Goal: Communication & Community: Answer question/provide support

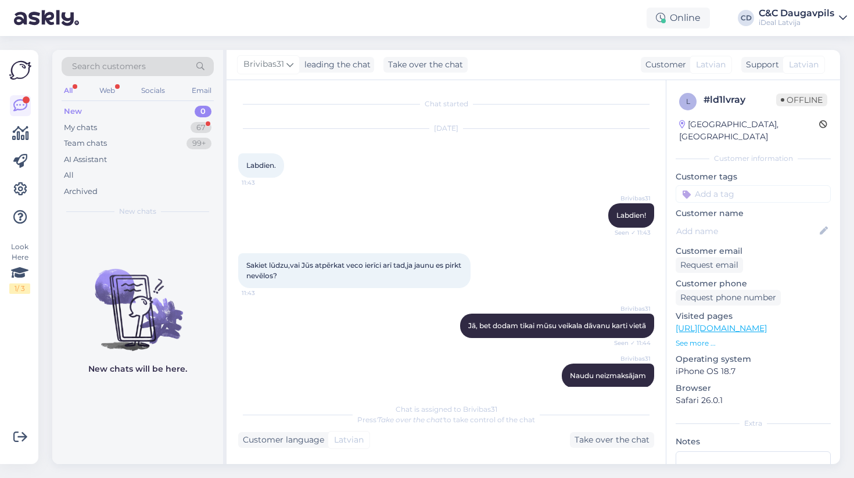
scroll to position [64, 0]
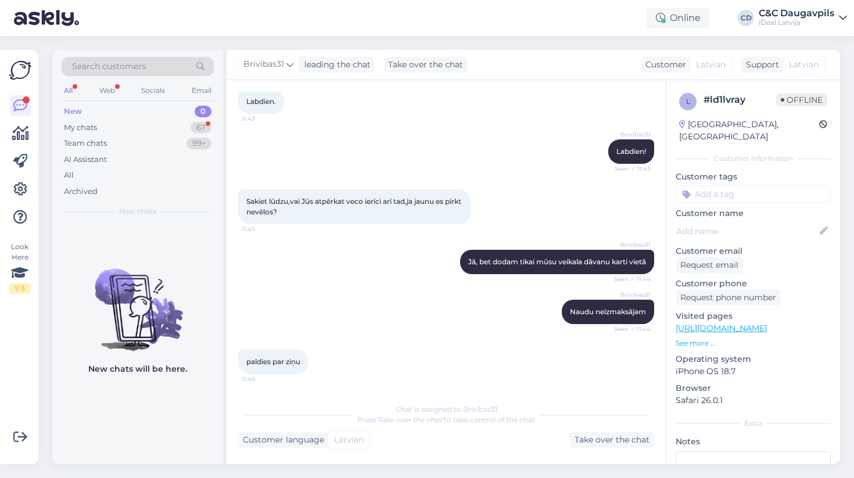
click at [80, 110] on div "New" at bounding box center [73, 112] width 18 height 12
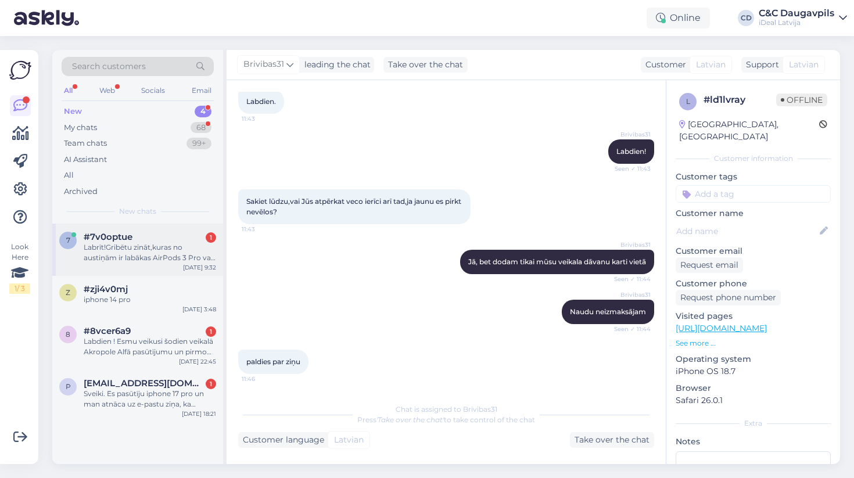
click at [142, 268] on div "7 #7v0optue 1 Labrīt!Gribētu zināt,kuras no austiņām ir labākas AirPods 3 Pro v…" at bounding box center [137, 250] width 171 height 52
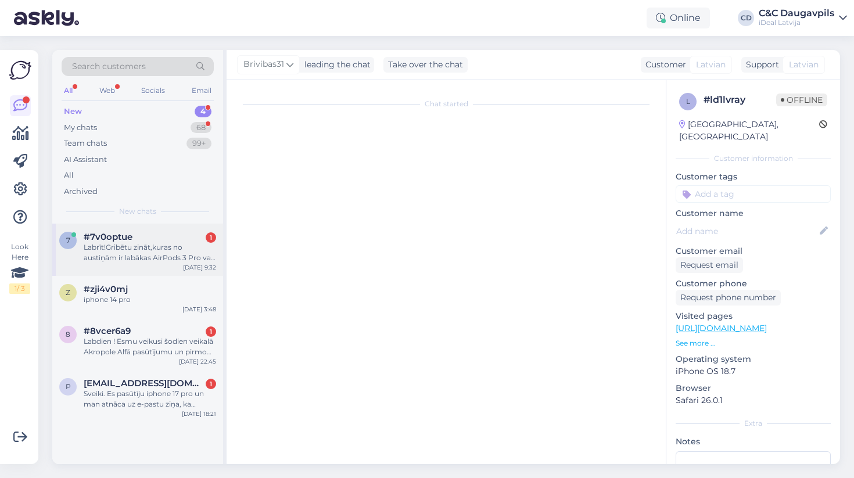
scroll to position [0, 0]
click at [144, 232] on div "#7v0optue 1" at bounding box center [150, 237] width 132 height 10
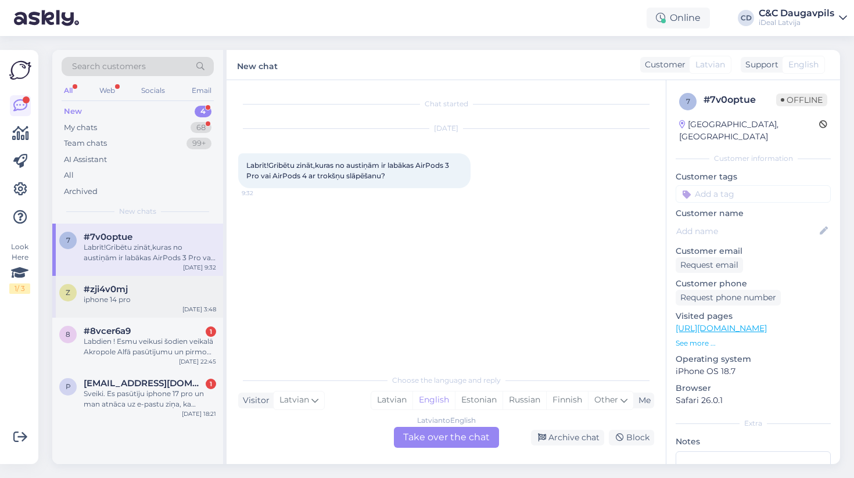
click at [159, 302] on div "iphone 14 pro" at bounding box center [150, 300] width 132 height 10
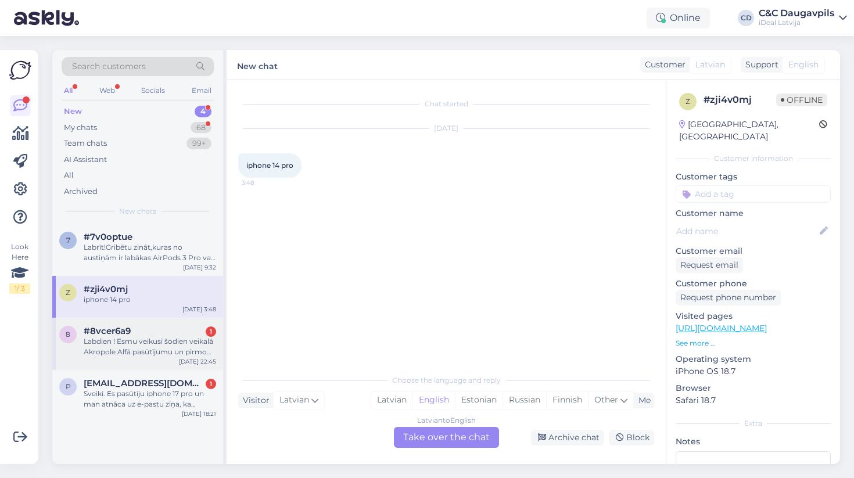
click at [120, 326] on span "#8vcer6a9" at bounding box center [107, 331] width 47 height 10
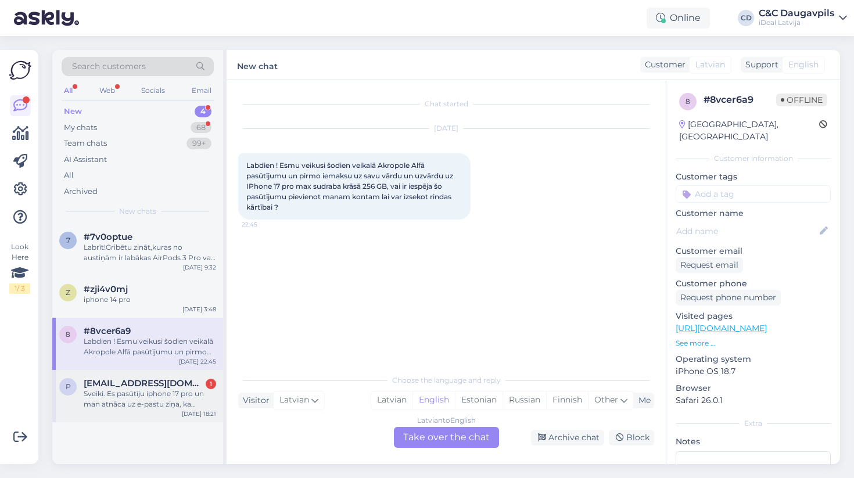
click at [99, 412] on div "p [EMAIL_ADDRESS][DOMAIN_NAME] 1 Sveiki. Es pasūtīju iphone 17 pro un man atnāc…" at bounding box center [137, 396] width 171 height 52
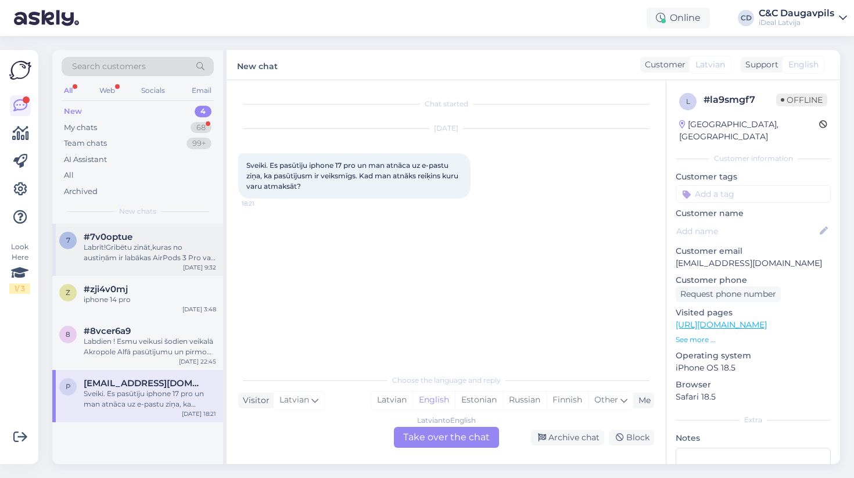
click at [85, 232] on span "#7v0optue" at bounding box center [108, 237] width 49 height 10
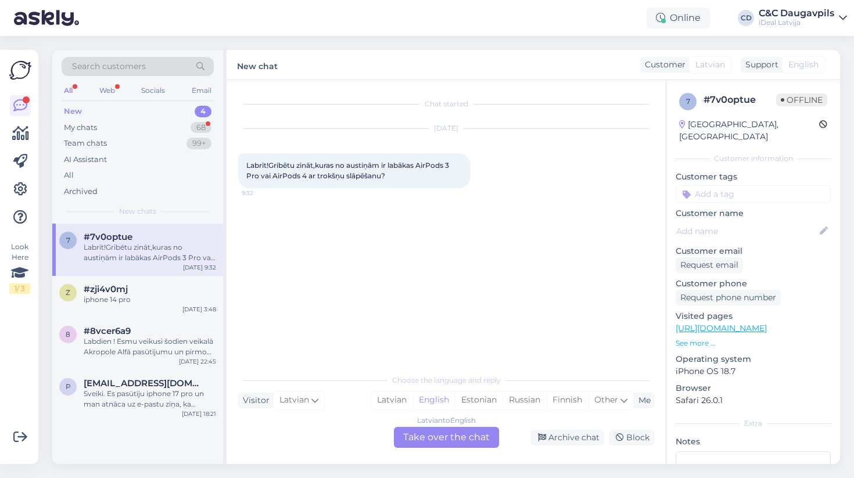
click at [426, 445] on div "Latvian to English Take over the chat" at bounding box center [446, 437] width 105 height 21
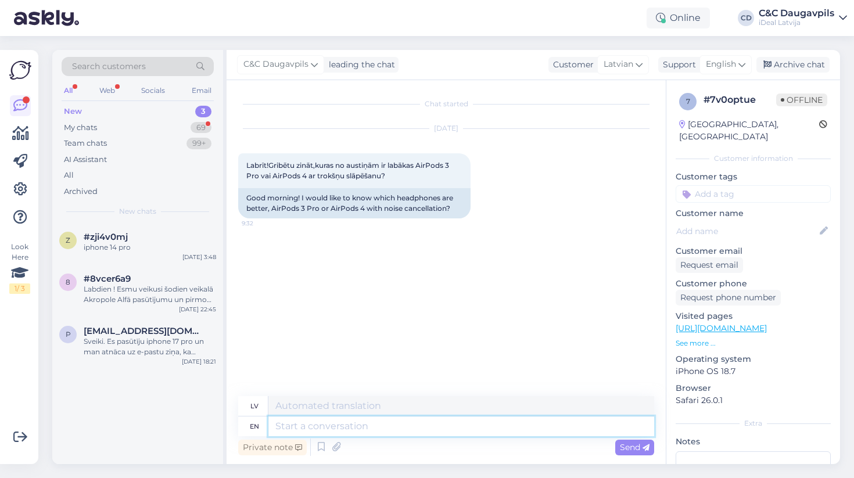
click at [322, 428] on textarea at bounding box center [461, 427] width 386 height 20
type textarea "La"
type textarea "L"
type textarea "Labdien"
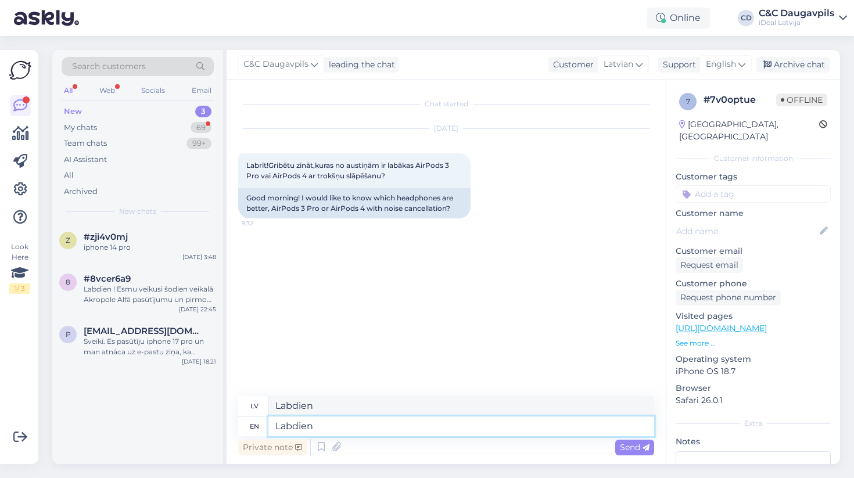
type textarea "Labdien!"
type textarea "Labdien! AirPods"
type textarea "Labdien! AirPods Pro"
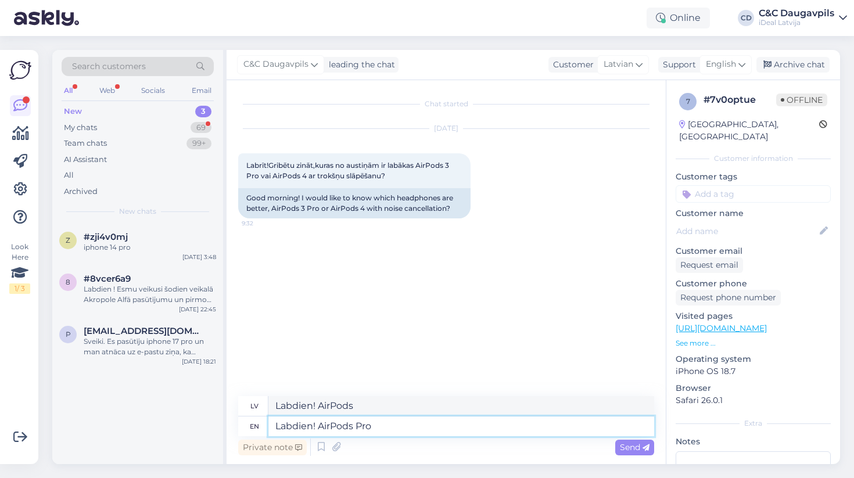
type textarea "Labdien! AirPods Pro"
type textarea "Labdien! AirPods Pro 3"
type textarea "Labdien! AirPods Pro 3 ir"
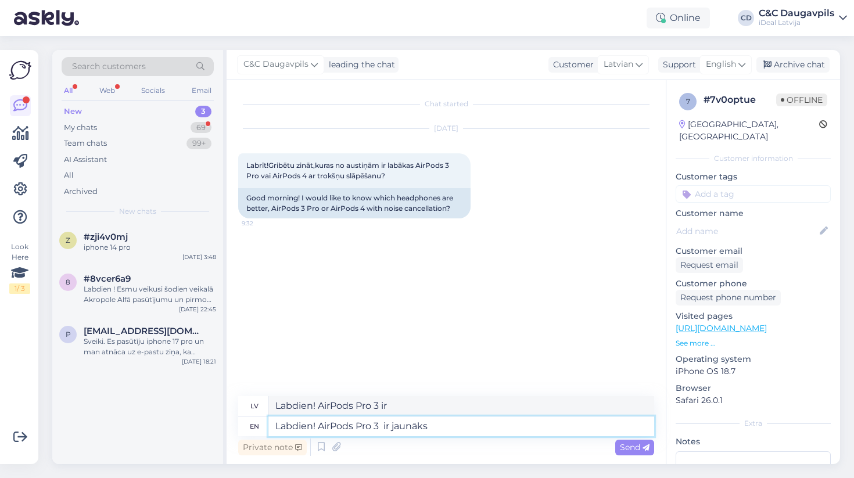
type textarea "Labdien! AirPods Pro 3 ir jaunāks"
type textarea "Labdien! AirPods Pro 3 un jaunākās versijas"
type textarea "Labdien! AirPods Pro 3 ir jaunāks un"
type textarea "Labdien! AirPods Pro 3 ir jaunāks un piedāvā"
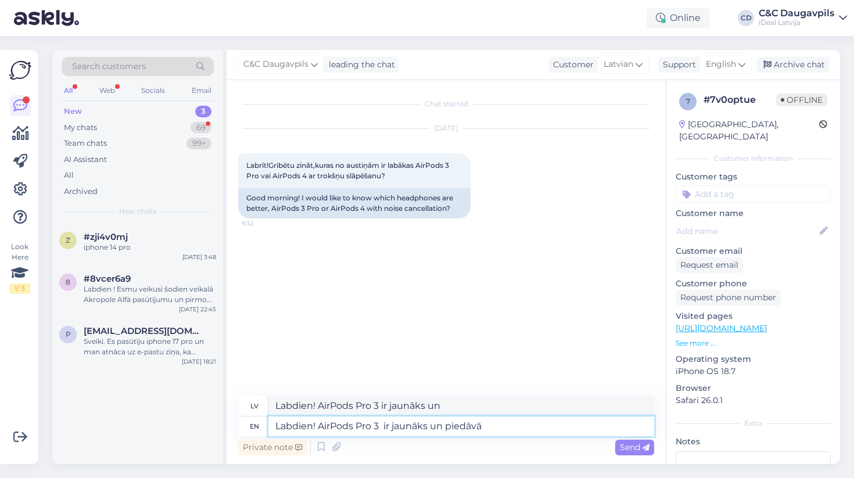
type textarea "Labdien! AirPods Pro 3 ir jaunāks un piedāvājums"
type textarea "Labdien! AirPods Pro 3 ir jaunāks un piedāvā labāku"
type textarea "Labdien! AirPods Pro 3 ir jaunāks un piedāvā labāku tro"
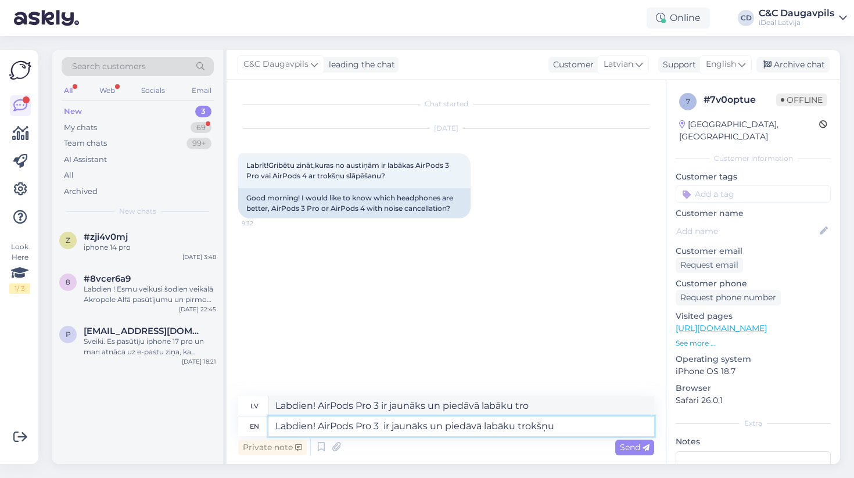
type textarea "Labdien! AirPods Pro 3 ir jaunāks un piedāvā labāku trokšņu"
type textarea "Labdien! AirPods Pro 3 ir jaunāks un piedāvā labāku trokšņu s"
type textarea "Labdien! AirPods Pro 3 ir jaunāks un piedāvā labāku trokšņu sk"
type textarea "Labdien! AirPods Pro 3 ir jaunāks un piedāvā labāku trokšņu slāpēšanu"
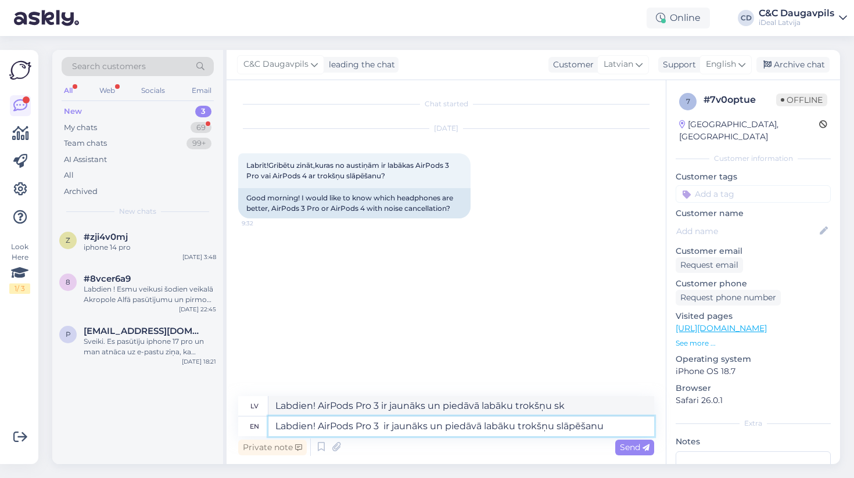
type textarea "Labdien! AirPods Pro 3 ir jaunāks un piedāvā labāku trokšņu slāpēša"
type textarea "Labdien! AirPods Pro 3 ir jaunāks un piedāvā labāku trokšņu slāpēšanu"
type textarea "Labdien! AirPods Pro 3 ir jaunāks un piedāvā labāku trokšņu slāpēšanu un"
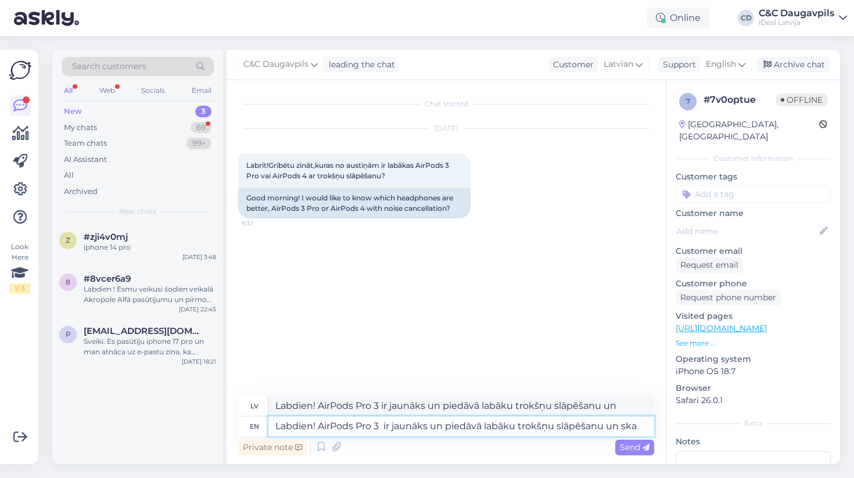
type textarea "Labdien! AirPods Pro 3 ir jaunāks un piedāvā labāku trokšņu slāpēšanu un ska'"
type textarea "Labdien! AirPods Pro 3 ir jaunāks un piedāvā labāku trokšņu slāpēšanu un ska"
type textarea "Labdien! AirPods Pro 3 ir jaunāks un piedāvā labāku trokšņu slāpēšanu un skaņa"
type textarea "Labdien! AirPods Pro 3 ir jaunāks un piedāvā labāku trokšņu slāpēšanu un ska'"
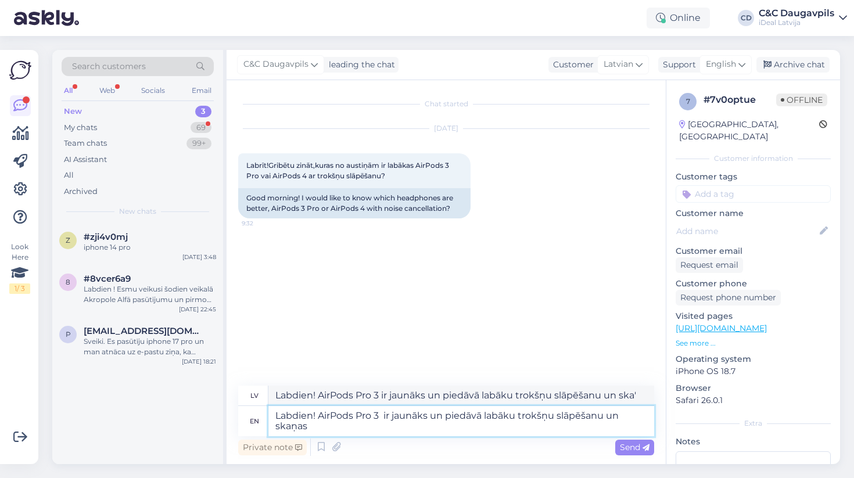
type textarea "Labdien! AirPods Pro 3 ir jaunāks un piedāvā labāku trokšņu slāpēšanu un skaņas"
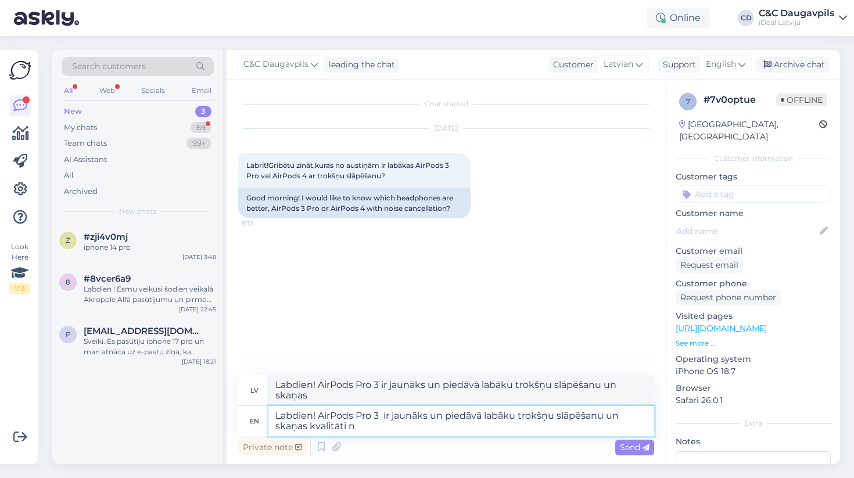
type textarea "Labdien! AirPods Pro 3 ir jaunāks un piedāvā labāku trokšņu slāpēšanu un skaņas…"
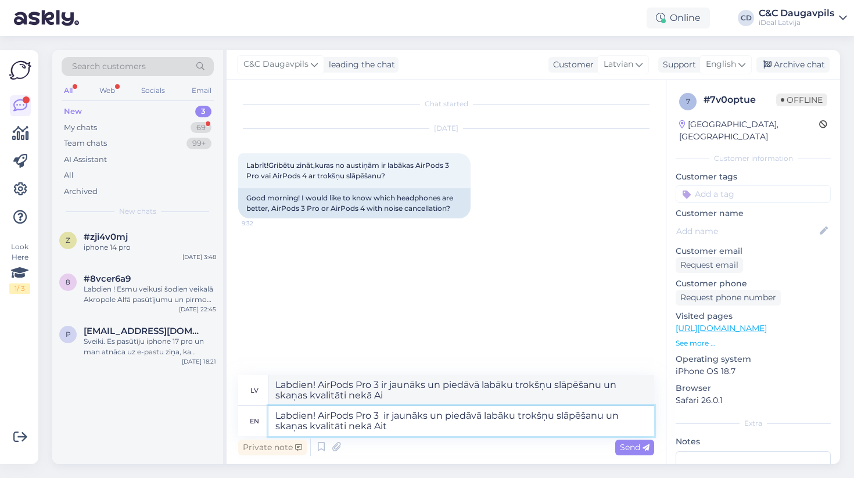
type textarea "Labdien! AirPods Pro 3 ir jaunāks un piedāvā labāku trokšņu slāpēšanu un skaņas…"
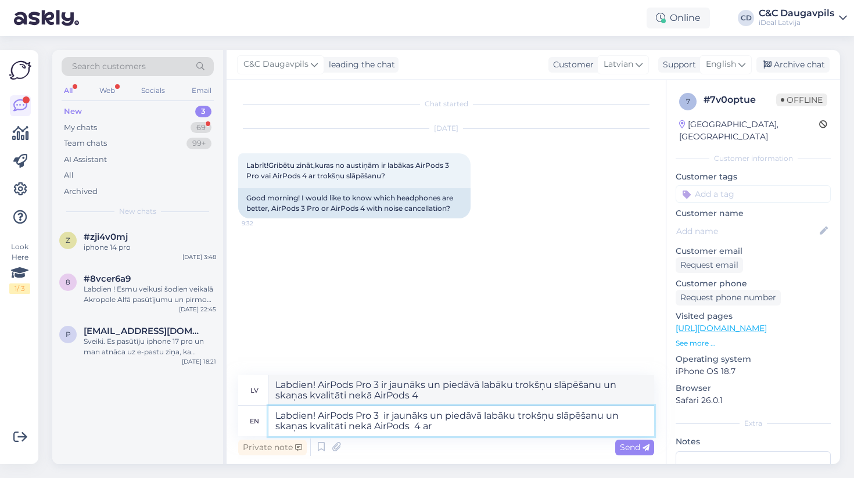
type textarea "Labdien! AirPods Pro 3 ir jaunāks un piedāvā labāku trokšņu slāpēšanu un skaņas…"
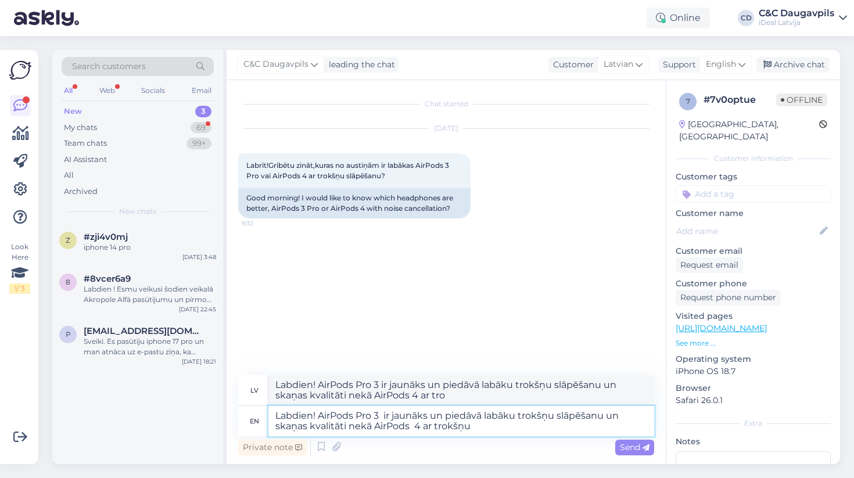
type textarea "Labdien! AirPods Pro 3 ir jaunāks un piedāvā labāku trokšņu slāpēšanu un skaņas…"
type textarea "Labdien! AirPods Pro 3 ir jaunākas un piedāvā labāku trokšņu slāpēšanu un skaņa…"
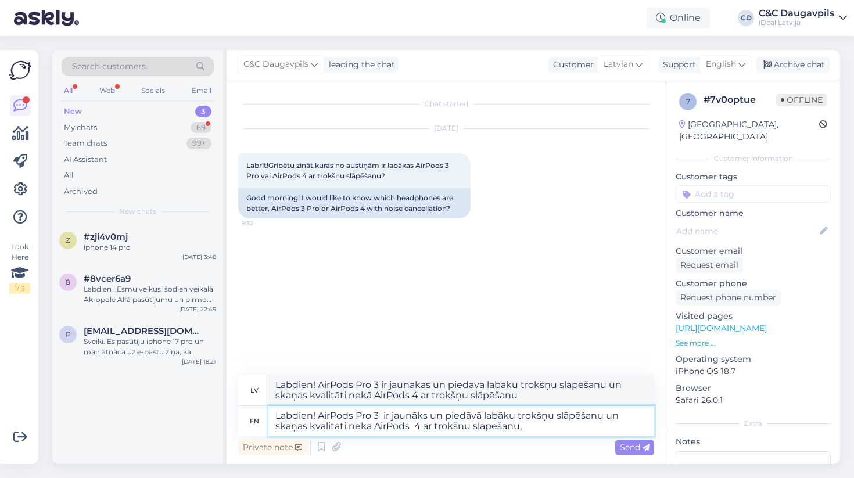
type textarea "Labdien! AirPods Pro 3 ir jaunāks un piedāvā labāku trokšņu slāpēšanu un skaņas…"
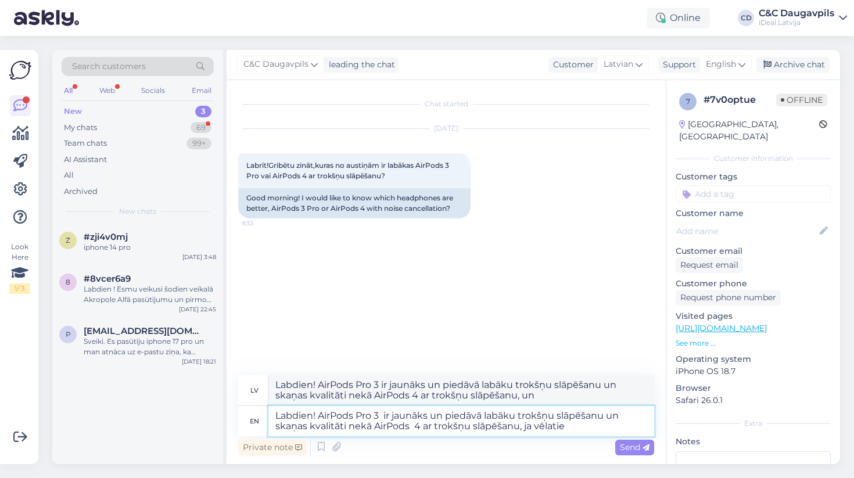
type textarea "Labdien! AirPods Pro 3 ir jaunāks un piedāvā labāku trokšņu slāpēšanu un skaņas…"
type textarea "Labdien! AirPods Pro 3 ir jaunāks un piedāvā labāku trokšņu trokšņu slāpēšanu u…"
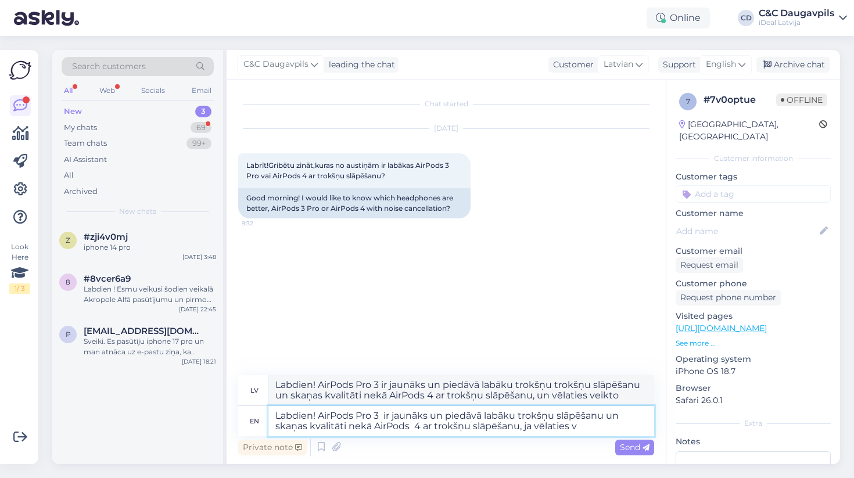
type textarea "Labdien! AirPods Pro 3 ir jaunāks un piedāvā labāku trokšņu slāpēšanu un skaņas…"
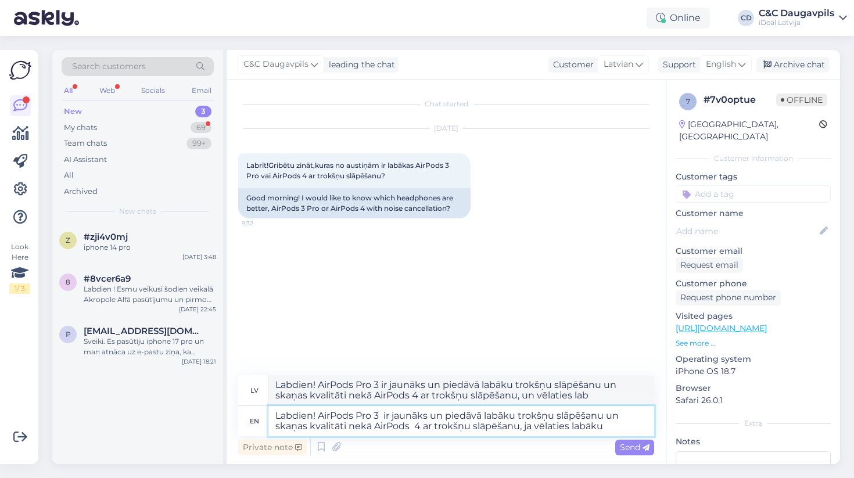
type textarea "Labdien! AirPods Pro 3 ir jaunāks un piedāvā labāku trokšņu slāpēšanu un skaņas…"
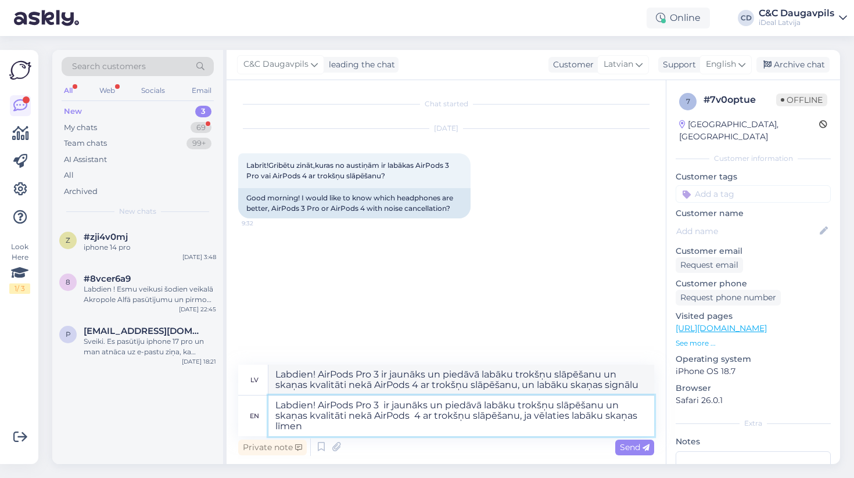
type textarea "Labdien! AirPods Pro 3 ir jaunāks un piedāvā labāku trokšņu slāpēšanu un skaņas…"
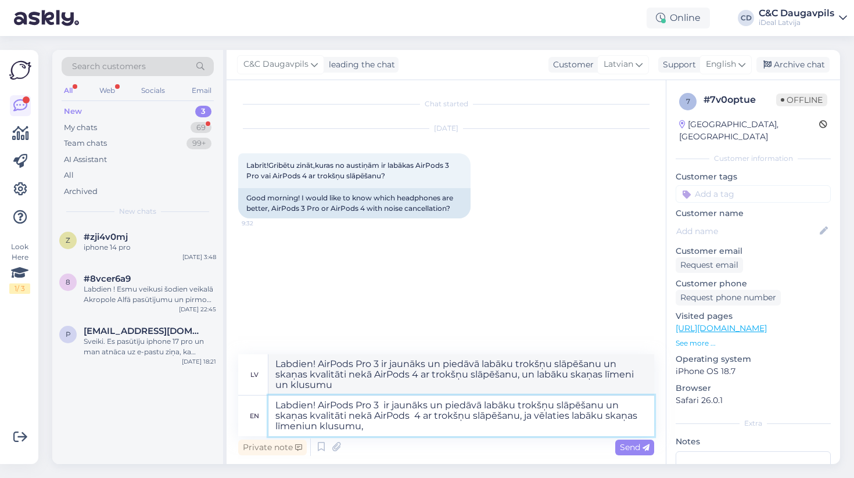
type textarea "Labdien! AirPods Pro 3 ir jaunāks un piedāvā labāku trokšņu slāpēšanu un skaņas…"
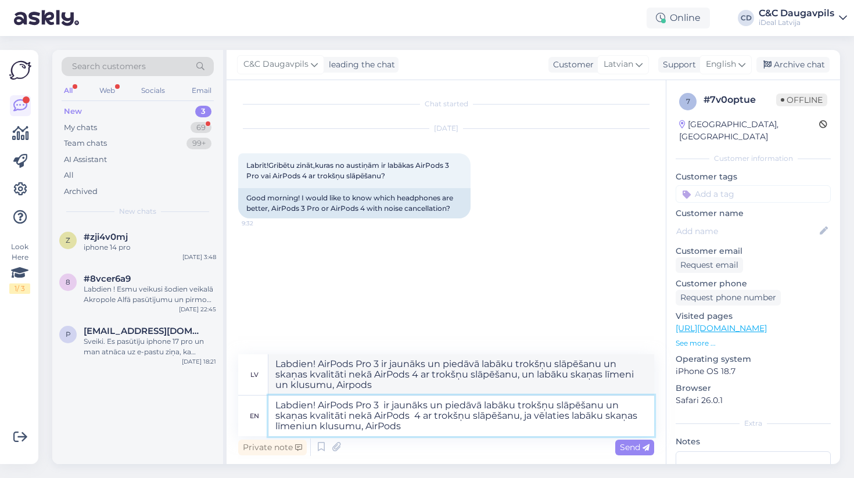
type textarea "Labdien! AirPods Pro 3 ir jaunākas un piedāvā labāku trokšņu slāpēšanu un skaņa…"
type textarea "Labdien! AirPods Pro 3 ir jaunāks un piedāvā labāku trokšņu slāpēšanu un skaņas…"
type textarea "Labdien! AirPods Pro 3 ir jaunākas un piedāvā labāku trokšņu slāpēšanu un skaņa…"
type textarea "Labdien! AirPods Pro 3 ir jaunāks un piedāvā labāku trokšņu slāpēšanu un skaņas…"
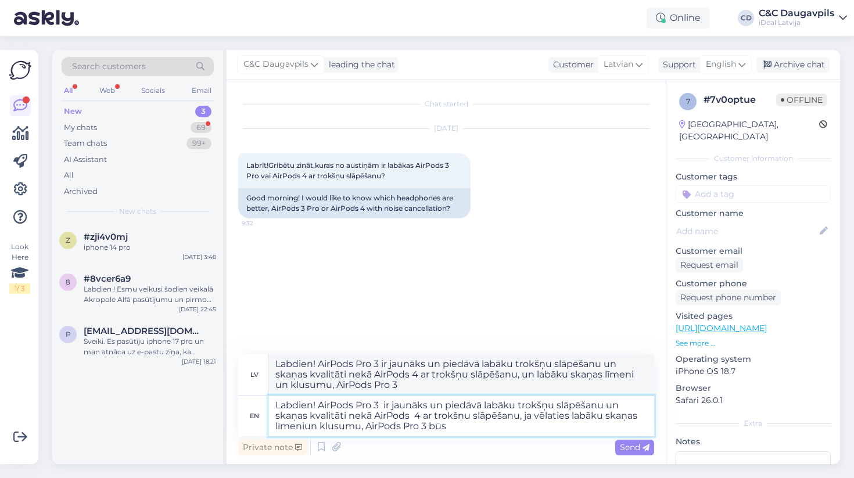
type textarea "Labdien! AirPods Pro 3 ir jaunāks un piedāvā labāku trokšņu slāpēšanu un skaņas…"
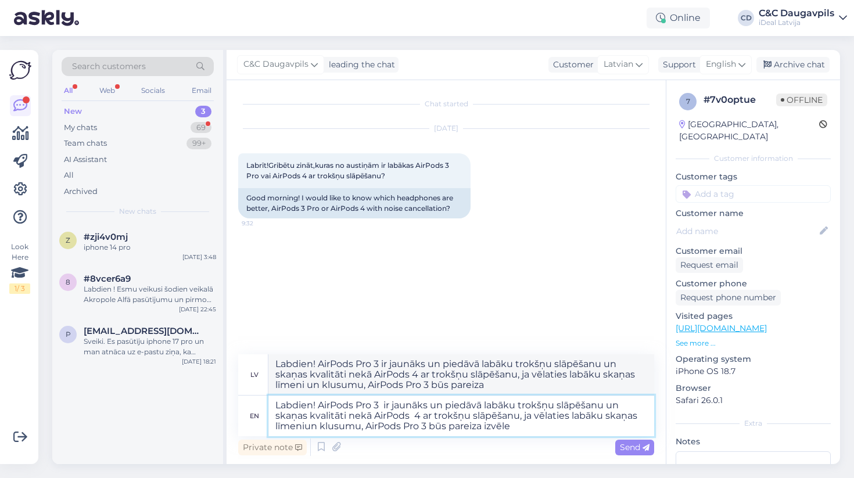
type textarea "Labdien! AirPods Pro 3 ir jaunāks un piedāvā labāku trokšņu slāpēšanu un skaņas…"
click at [306, 426] on textarea "Labdien! AirPods Pro 3 ir jaunāks un piedāvā labāku trokšņu slāpēšanu un skaņas…" at bounding box center [461, 416] width 386 height 41
click at [518, 429] on textarea "Labdien! AirPods Pro 3 ir jaunāks un piedāvā labāku trokšņu slāpēšanu un skaņas…" at bounding box center [461, 416] width 386 height 41
type textarea "Labdien! AirPods Pro 3 ir jaunāks un piedāvā labāku trokšņu slāpēšanu un skaņas…"
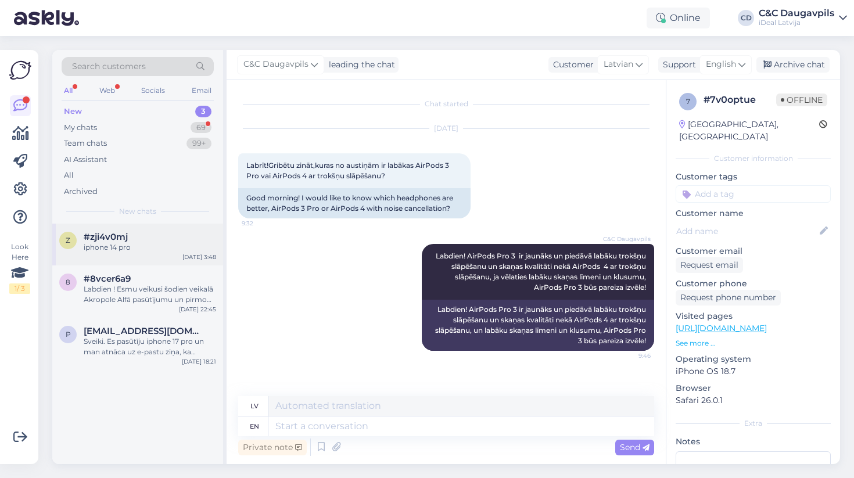
click at [141, 243] on div "iphone 14 pro" at bounding box center [150, 247] width 132 height 10
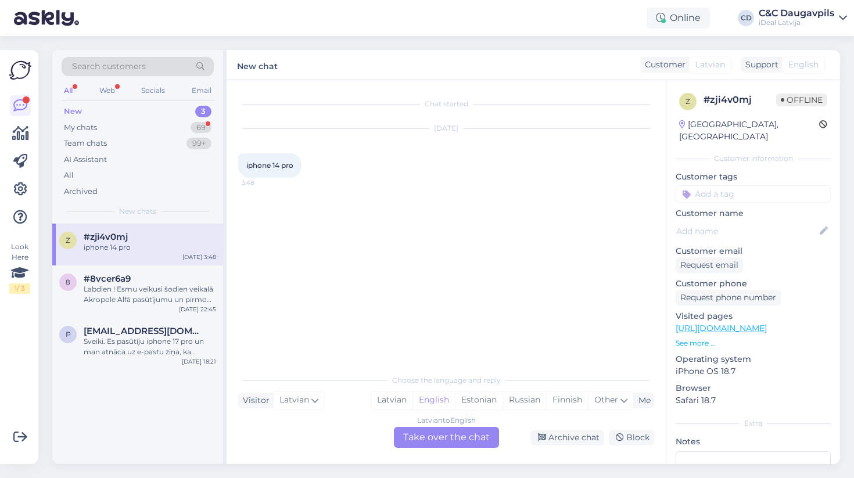
click at [415, 437] on div "Latvian to English Take over the chat" at bounding box center [446, 437] width 105 height 21
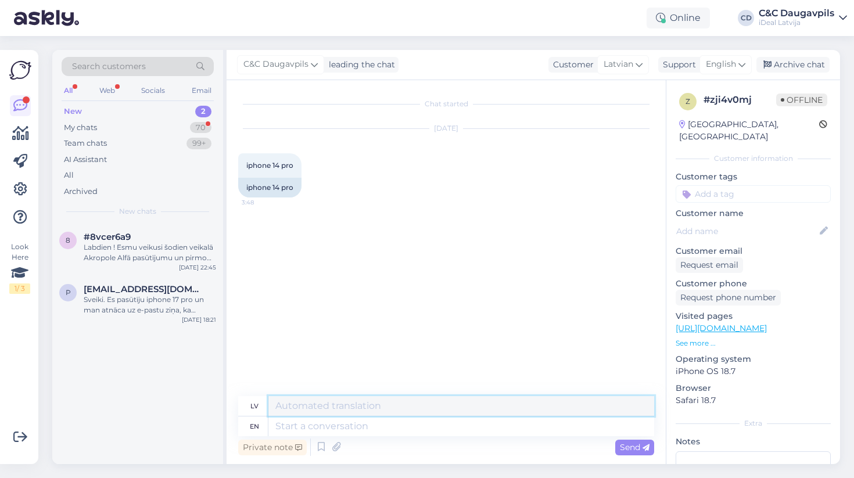
click at [307, 410] on textarea at bounding box center [461, 406] width 386 height 20
click at [307, 413] on textarea at bounding box center [461, 406] width 386 height 20
click at [307, 421] on textarea at bounding box center [461, 427] width 386 height 20
type textarea "Sveiki!"
type textarea "Sveiki"
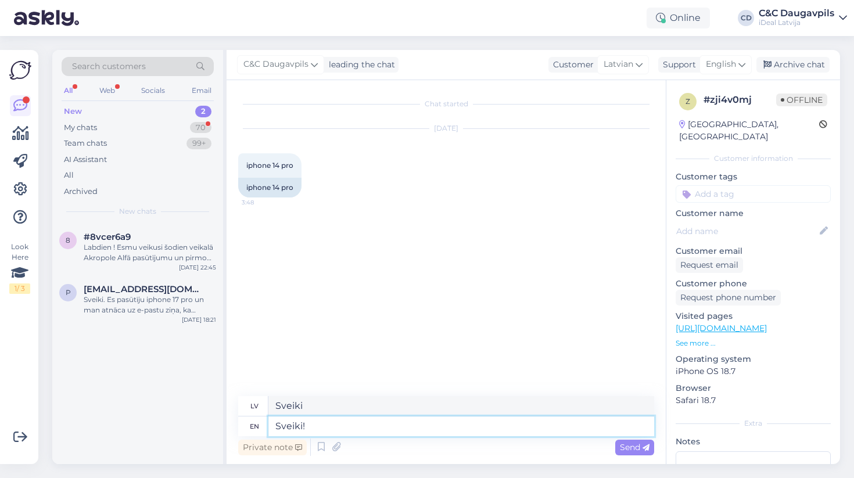
type textarea "Sveiki!"
type textarea "Sveiki! Kāds"
type textarea "Sveiki! Kāds tieši"
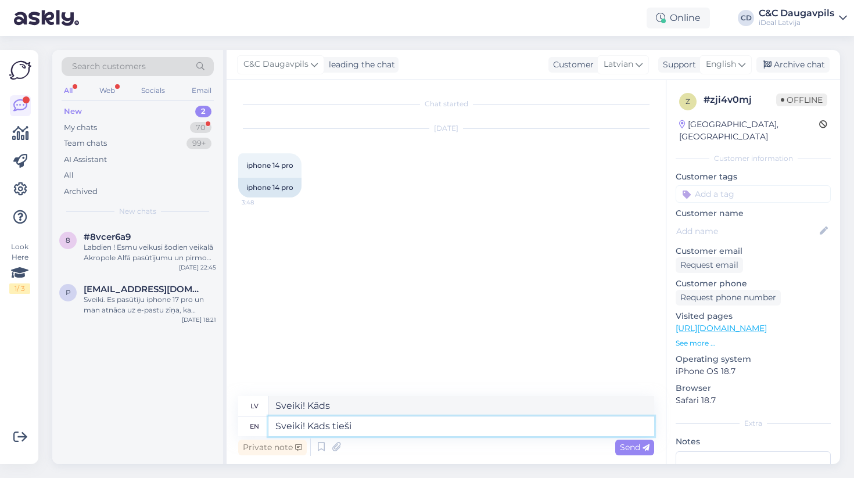
type textarea "Sveiki! Kāds tiešām"
type textarea "Sveiki! Kāds tieši jautājum s"
type textarea "Sveiki! Kāds tieši jautājum"
type textarea "Sveiki! Kāds tieši jautājum s"
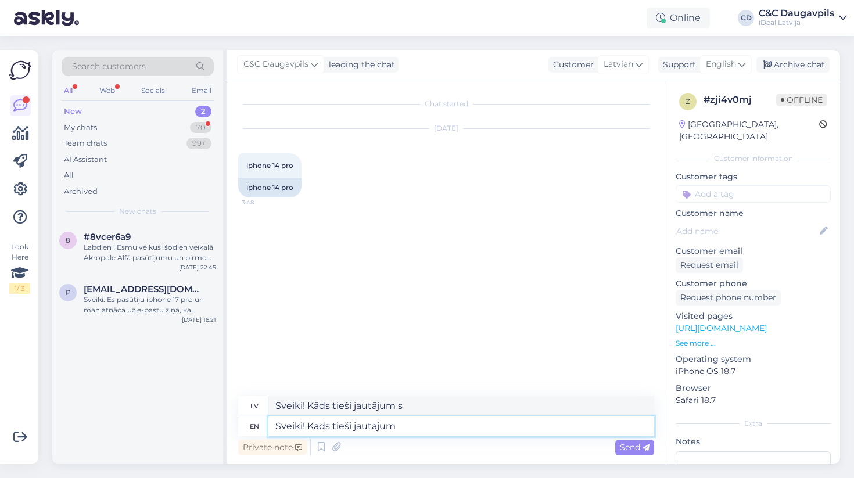
type textarea "Sveiki! Kāds tieši jautājum"
type textarea "Sveiki! Kāds tieši jautājums"
type textarea "Sveiki! Kāds tieši jautājums būs"
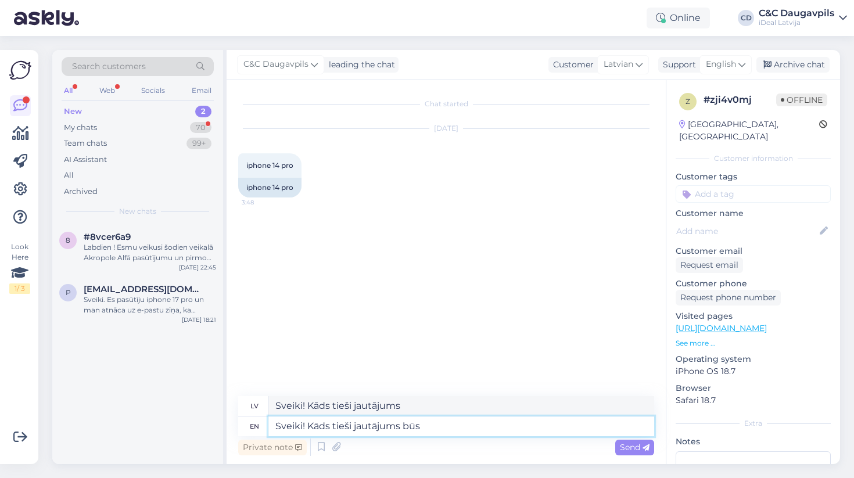
type textarea "Sveiki! Kāds tieši jautājums būs"
type textarea "Sveiki! Kāds tieši jautājums būs saist'ts"
type textarea "Sveiki! Kāds tieši jautājums būs sait'ts"
type textarea "Sveiki! Kāds tieši jautājums būs saist"
type textarea "Sveiki! Kāds tieši jautājums būs sait"
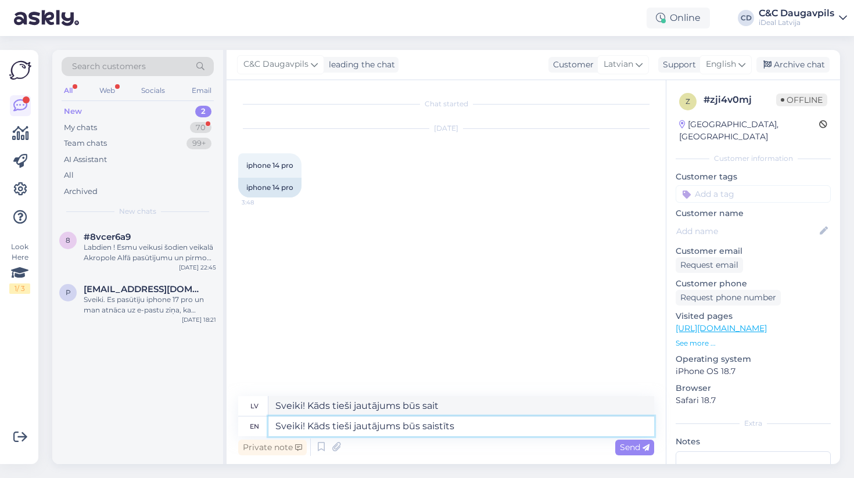
type textarea "Sveiki! Kāds tieši jautājums būs saistīts a"
type textarea "Sveiki! Kāds tieši jautājums būs saistīts"
type textarea "Sveiki! Kāds tieši jautājums būs saistīts a"
type textarea "Sveiki! Kāds tieši jautājums būs saistīts at"
type textarea "Sveiki! Kāds tieši jautājums būs saistīts ar"
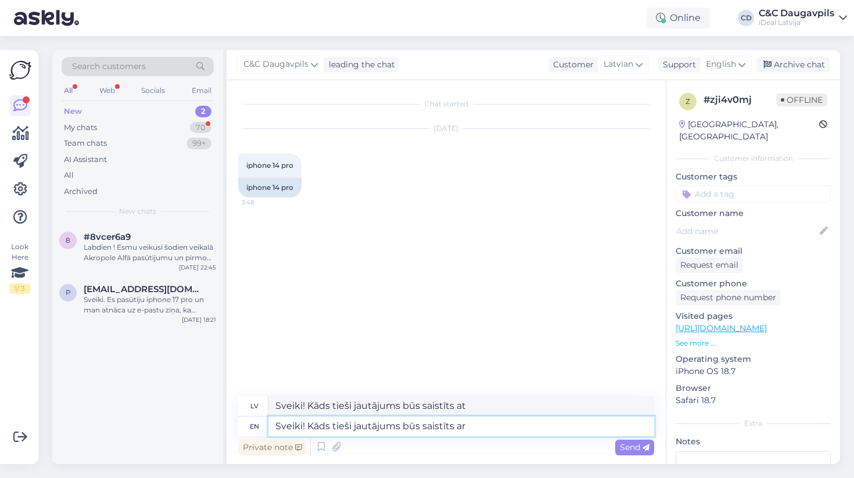
type textarea "Sveiki! Kāds tieši jautājums būs saistīts ar"
type textarea "Sveiki! Kāds tieši jautājums būs saistīts ar."
type textarea "Sveiki! Kāds tieši jautājums būs saistīts ar"
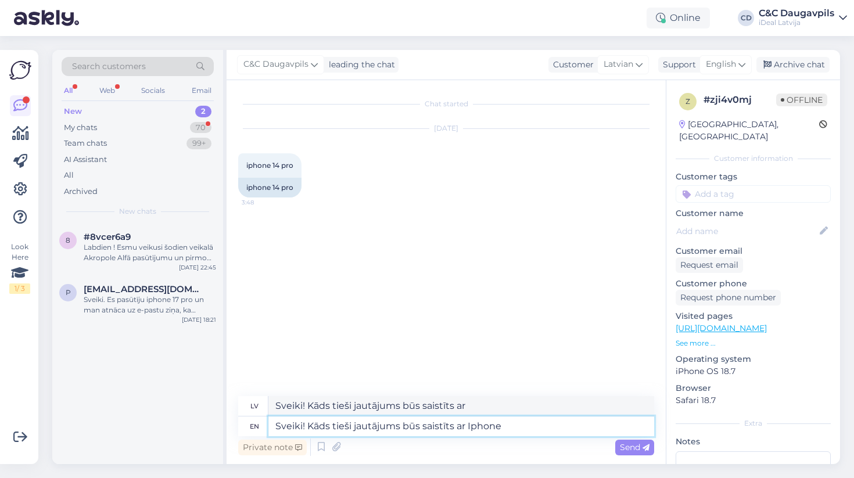
type textarea "Sveiki! Kāds tieši jautājums būs saistīts ar Iphone"
type textarea "Sveiki! Kāds tieši jautājums būs saistīts ar iPhone 14"
type textarea "Sveiki! Kāds tieši jautājums būs saistīts ar iPhone 14 pro"
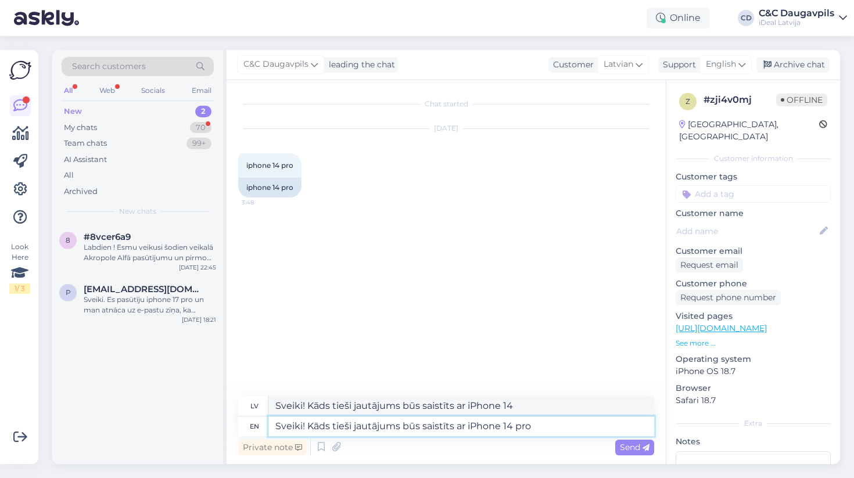
type textarea "Sveiki! Kāds tieši jautājums būs saistīts ar iPhone 14 pro"
type textarea "Sveiki! Kāds tieši jautājums būs saistīts ar iPhone 14 Pro"
type textarea "Sveiki! Kāds tieši jautājums būs saistīts ar iPhone 14 Pro?"
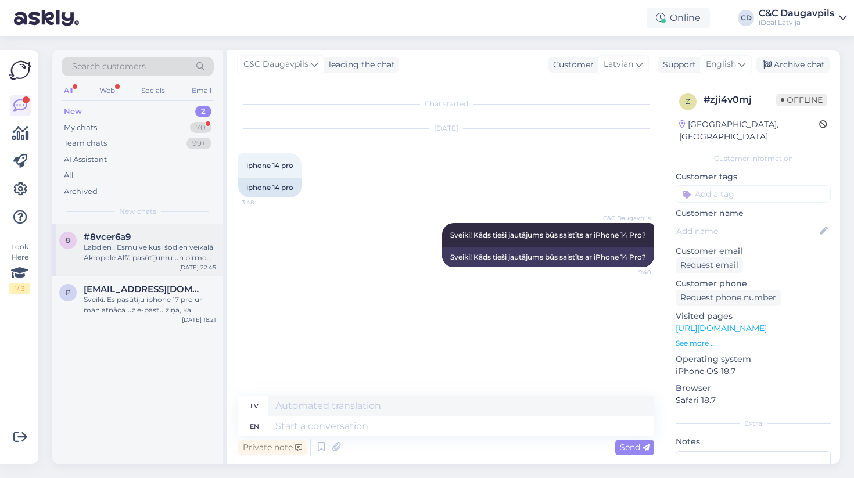
click at [102, 256] on div "Labdien ! Esmu veikusi šodien veikalā Akropole Alfā pasūtījumu un pirmo iemaksu…" at bounding box center [150, 252] width 132 height 21
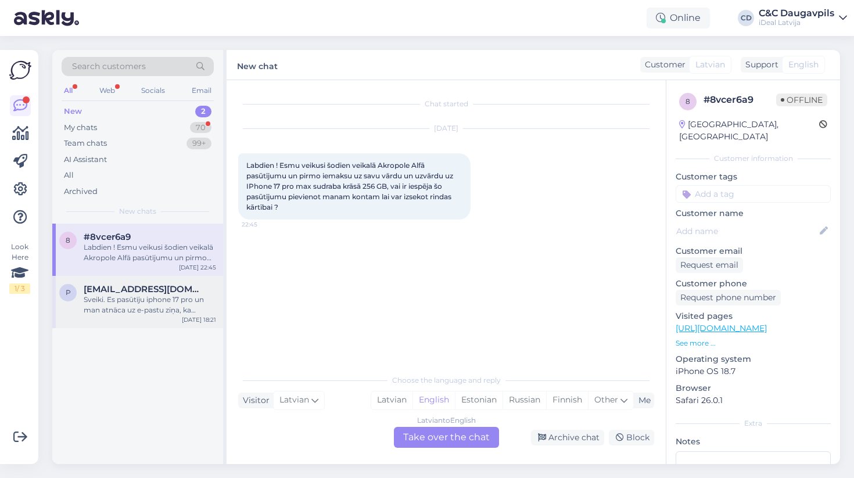
click at [124, 303] on div "Sveiki. Es pasūtīju iphone 17 pro un man atnāca uz e-pastu ziņa, ka pasūtījusm …" at bounding box center [150, 305] width 132 height 21
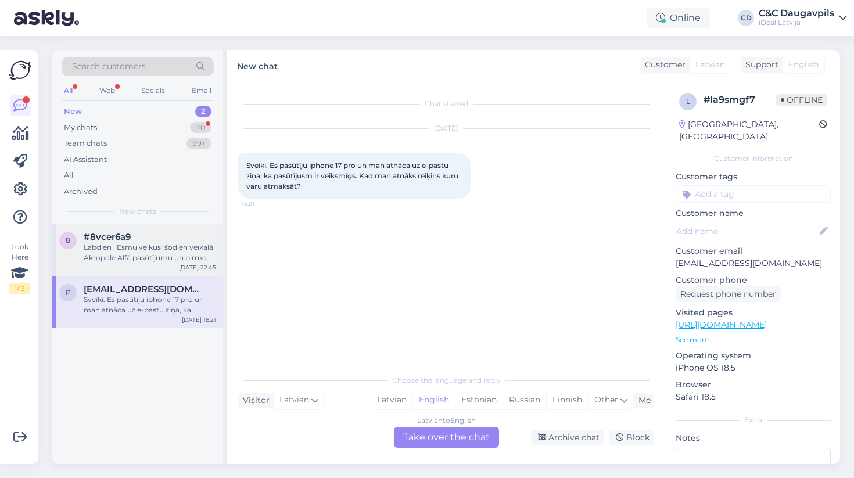
click at [120, 250] on div "Labdien ! Esmu veikusi šodien veikalā Akropole Alfā pasūtījumu un pirmo iemaksu…" at bounding box center [150, 252] width 132 height 21
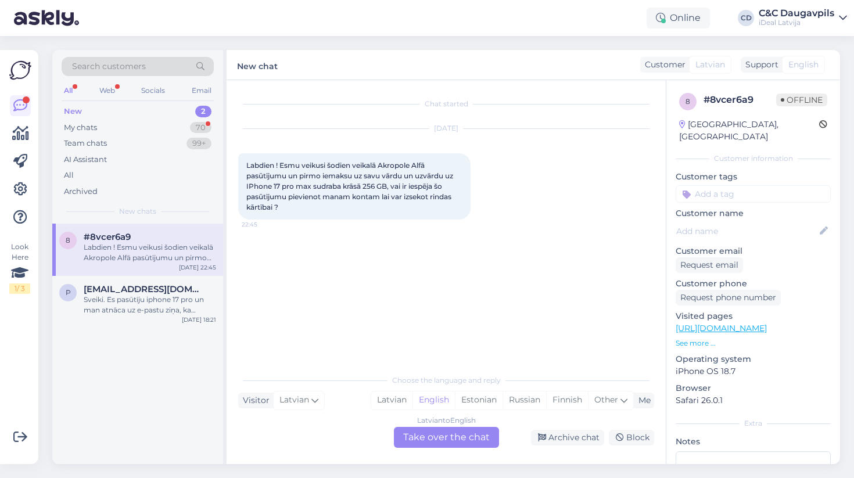
click at [105, 114] on div "New 2" at bounding box center [138, 111] width 152 height 16
click at [107, 113] on div "New 1" at bounding box center [138, 111] width 152 height 16
click at [91, 260] on div "Labdien ! Esmu veikusi šodien veikalā Akropole Alfā pasūtījumu un pirmo iemaksu…" at bounding box center [150, 252] width 132 height 21
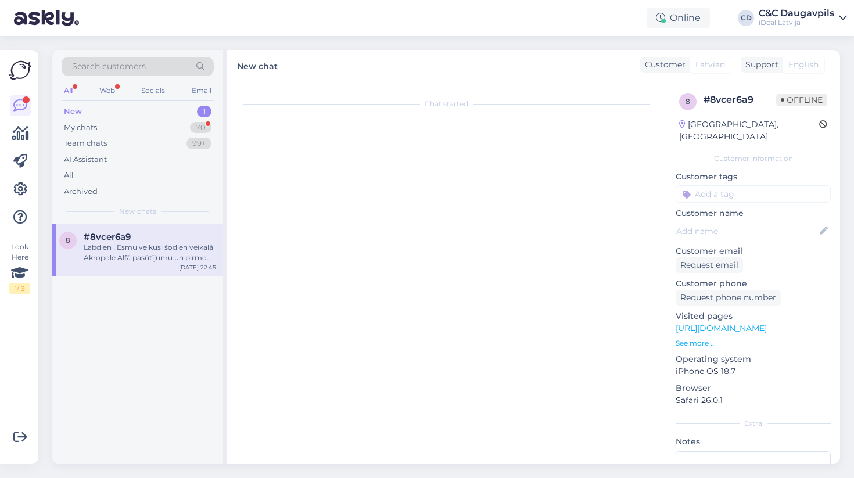
click at [101, 113] on div "New 1" at bounding box center [138, 111] width 152 height 16
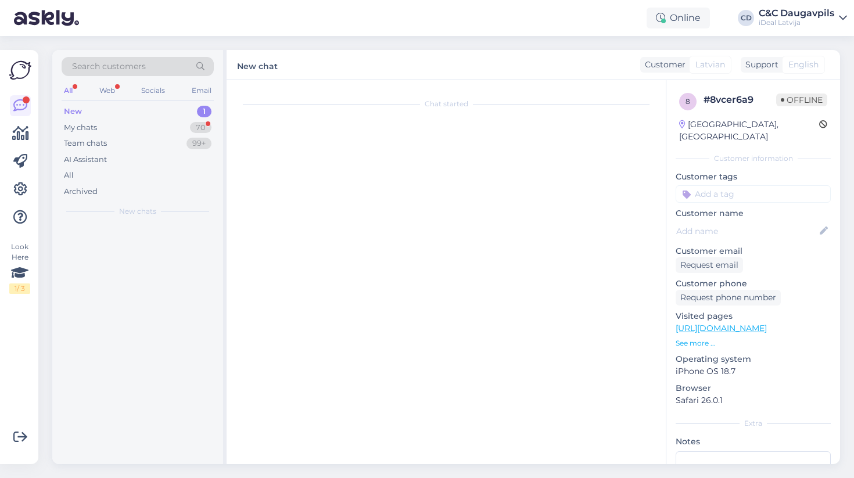
click at [101, 113] on div "New 1" at bounding box center [138, 111] width 152 height 16
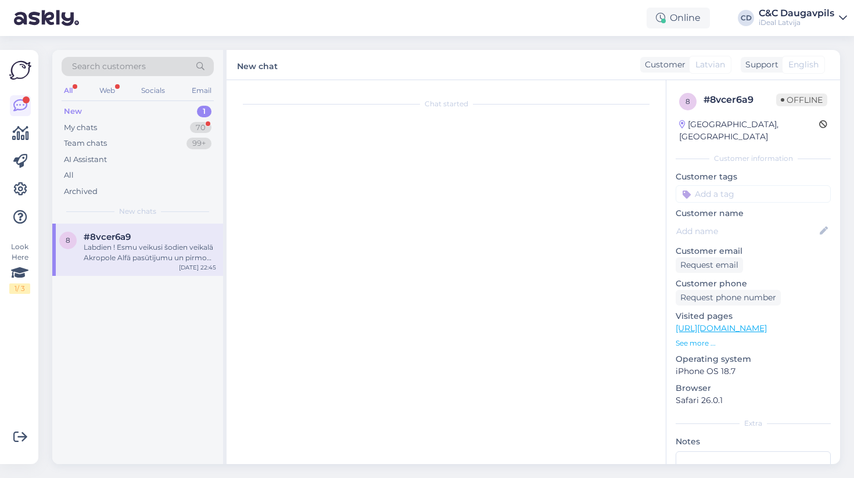
click at [137, 254] on div "Labdien ! Esmu veikusi šodien veikalā Akropole Alfā pasūtījumu un pirmo iemaksu…" at bounding box center [150, 252] width 132 height 21
click at [99, 113] on div "New 1" at bounding box center [138, 111] width 152 height 16
click at [100, 135] on div "Team chats 99+" at bounding box center [138, 143] width 152 height 16
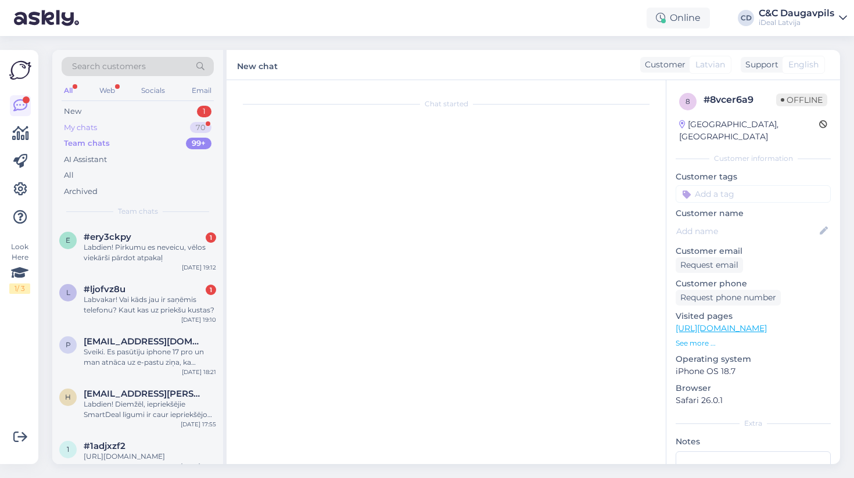
click at [103, 126] on div "My chats 70" at bounding box center [138, 128] width 152 height 16
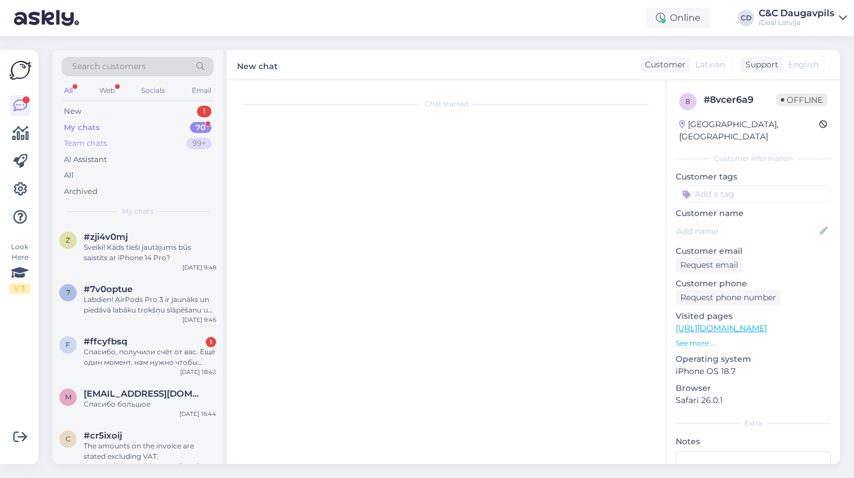
click at [95, 144] on div "Team chats" at bounding box center [85, 144] width 43 height 12
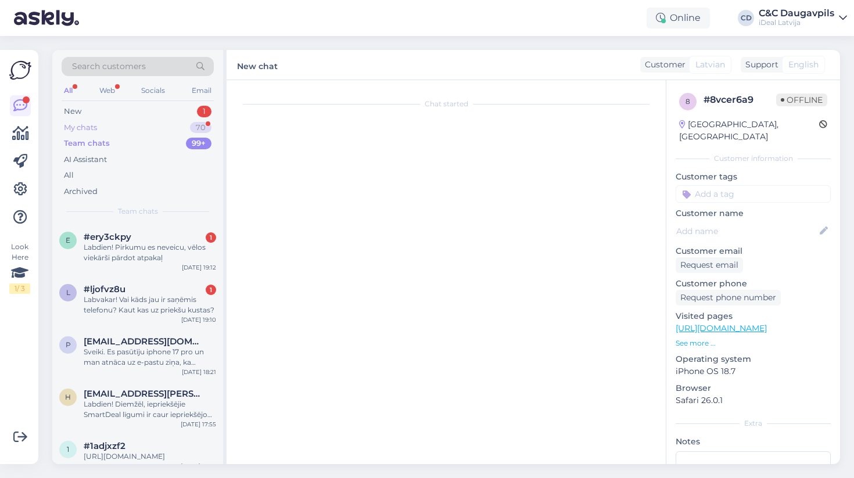
click at [110, 120] on div "My chats 70" at bounding box center [138, 128] width 152 height 16
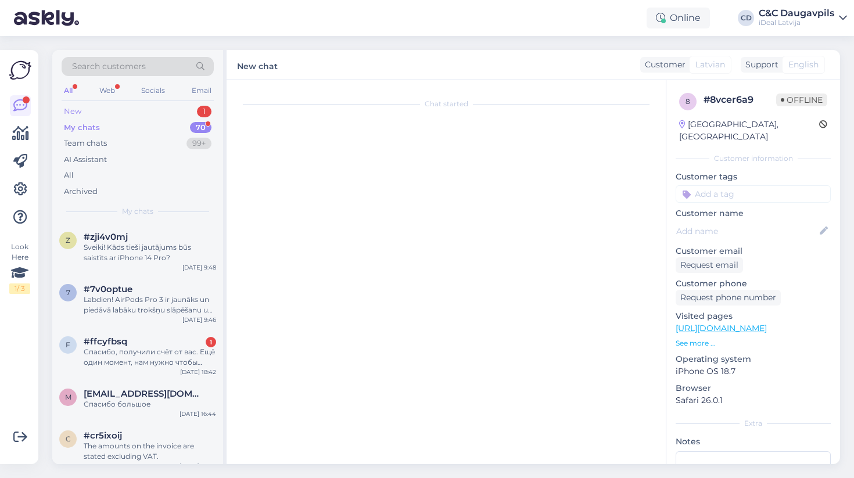
click at [110, 114] on div "New 1" at bounding box center [138, 111] width 152 height 16
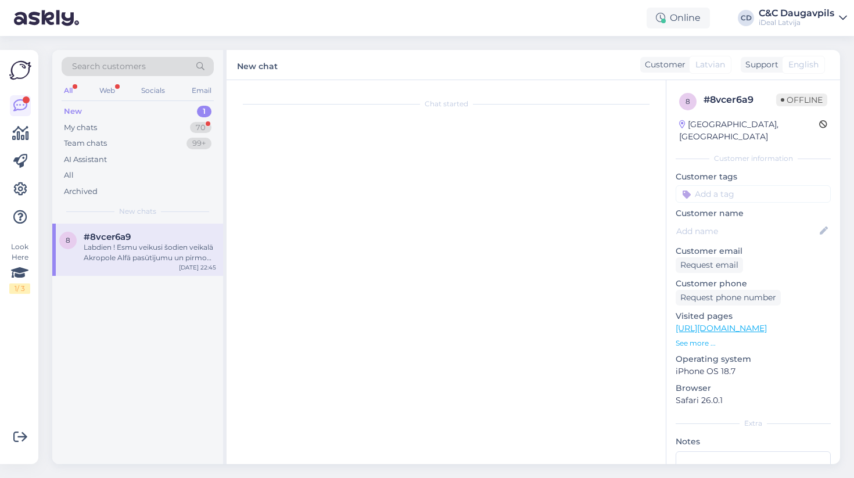
click at [111, 239] on span "#8vcer6a9" at bounding box center [107, 237] width 47 height 10
